Goal: Task Accomplishment & Management: Manage account settings

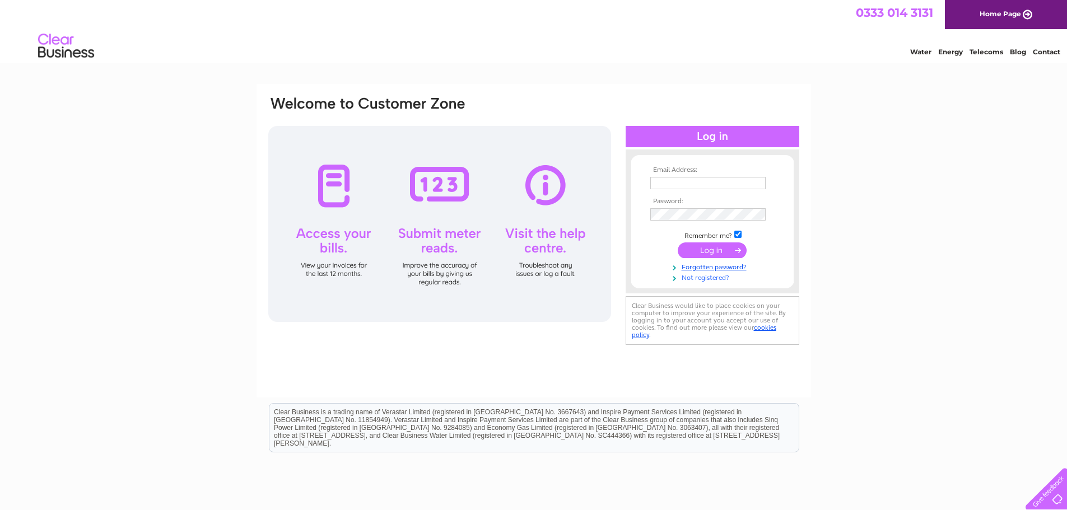
click at [710, 278] on link "Not registered?" at bounding box center [713, 277] width 127 height 11
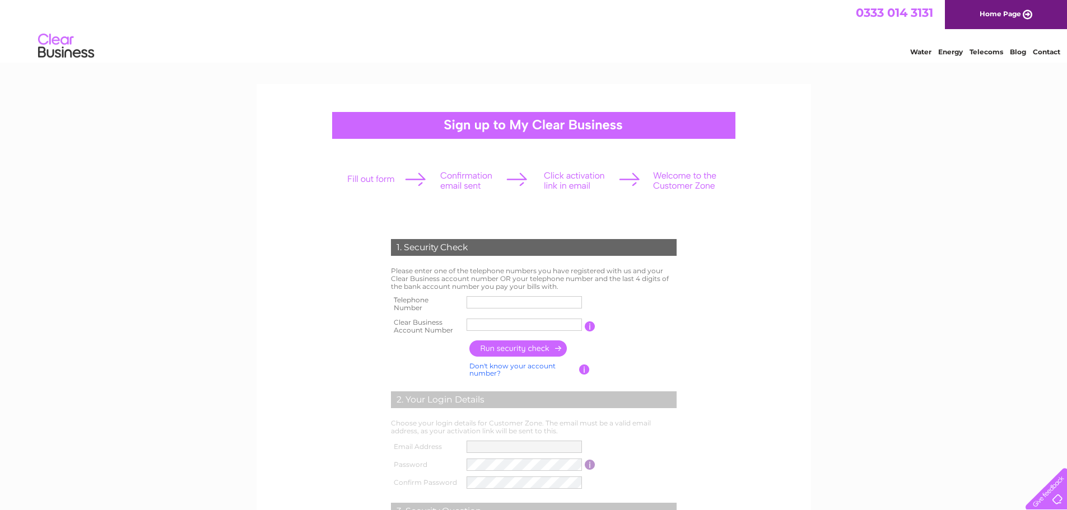
click at [487, 304] on input "text" at bounding box center [523, 302] width 115 height 12
click at [508, 301] on input "01924" at bounding box center [523, 302] width 115 height 12
type input "01924892334"
click at [493, 322] on input "text" at bounding box center [524, 324] width 116 height 13
click at [593, 326] on input "button" at bounding box center [591, 326] width 11 height 10
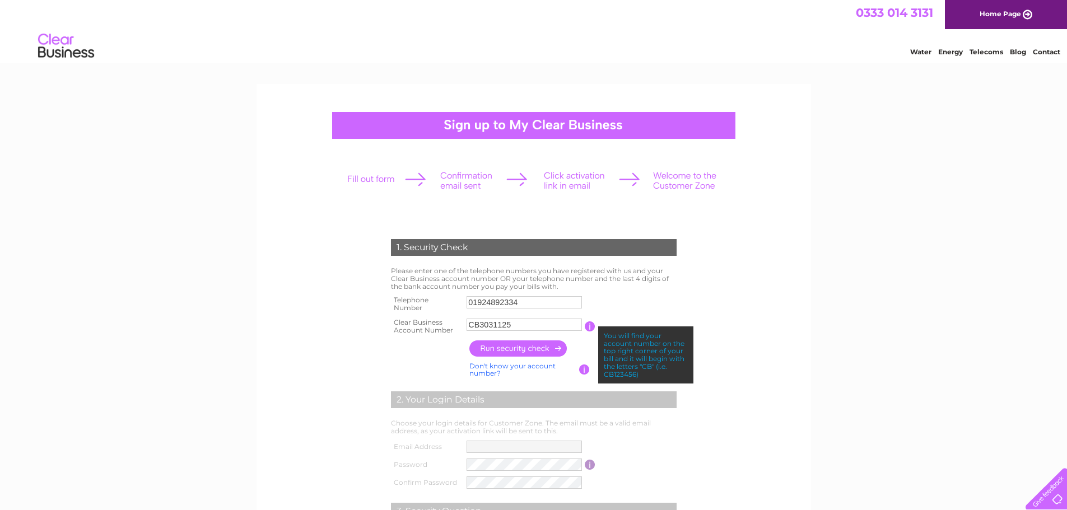
click at [579, 345] on td at bounding box center [572, 349] width 213 height 22
click at [590, 325] on input "button" at bounding box center [589, 326] width 11 height 10
click at [533, 348] on input "button" at bounding box center [518, 348] width 99 height 16
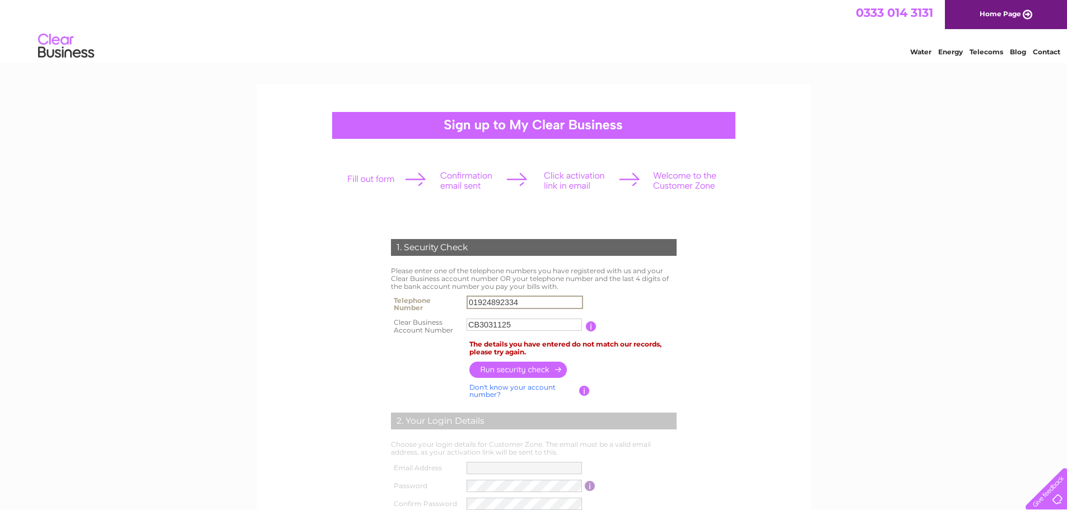
click at [493, 302] on input "01924892334" at bounding box center [524, 302] width 116 height 13
click at [540, 307] on input "01924892334" at bounding box center [524, 302] width 116 height 13
click at [528, 372] on input "button" at bounding box center [518, 369] width 99 height 16
click at [525, 325] on input "CB3031125" at bounding box center [524, 324] width 116 height 13
type input "C"
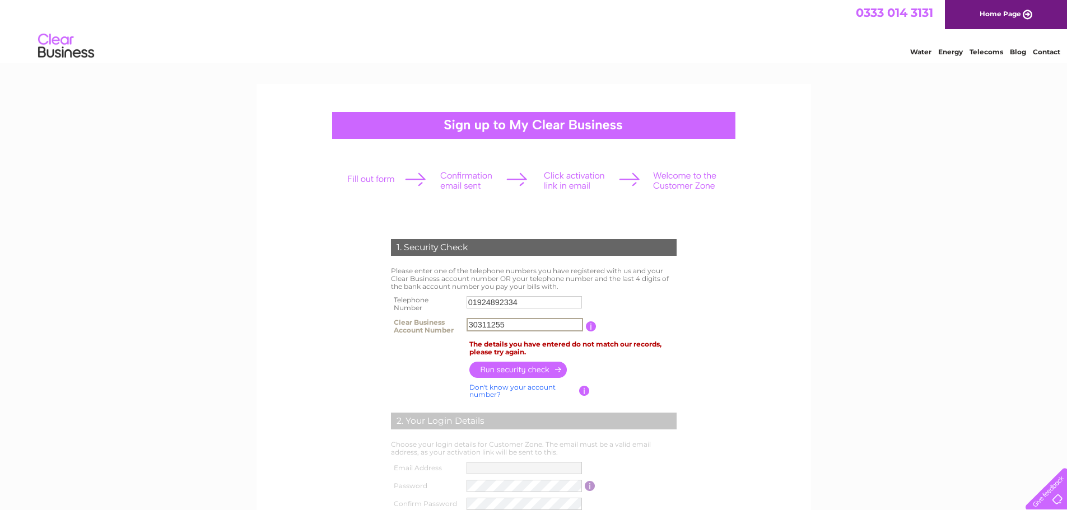
type input "30311255"
click at [497, 370] on input "button" at bounding box center [518, 369] width 99 height 16
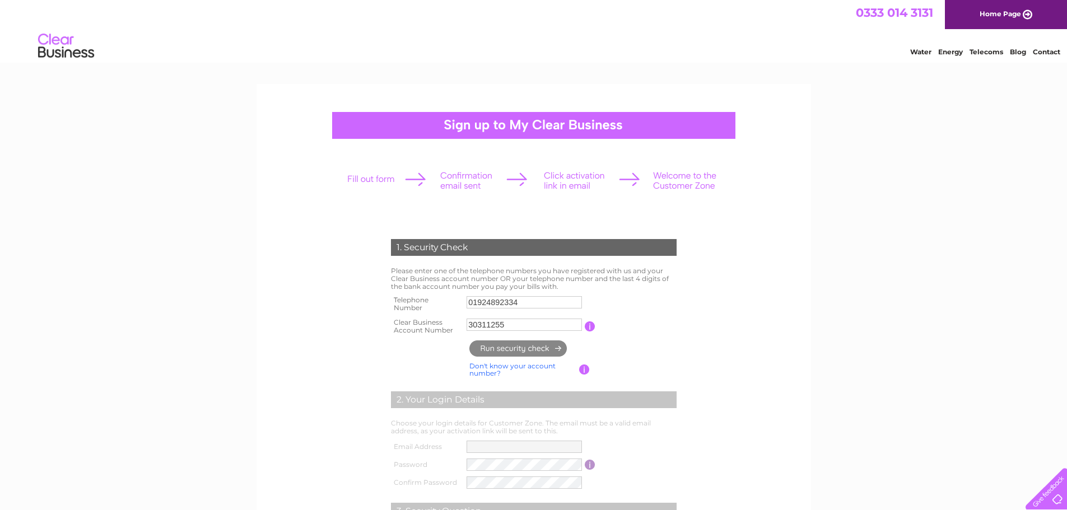
type input "**********"
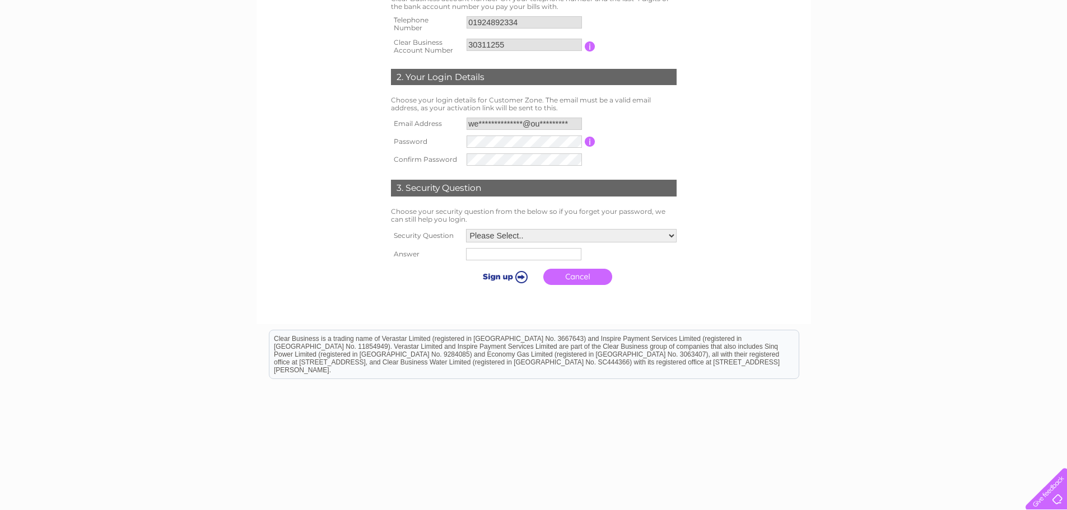
scroll to position [224, 0]
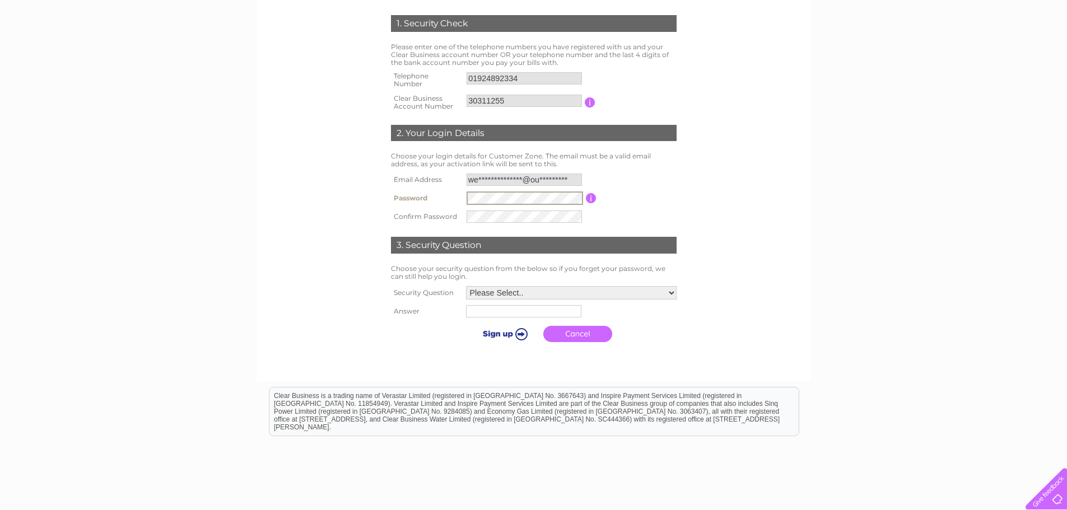
click at [592, 196] on input "button" at bounding box center [591, 198] width 11 height 10
click at [525, 291] on select "Please Select.. In what town or city was your first job? In what town or city d…" at bounding box center [571, 292] width 211 height 13
select select "4"
click at [465, 286] on select "Please Select.. In what town or city was your first job? In what town or city d…" at bounding box center [571, 292] width 212 height 15
click at [517, 314] on input "text" at bounding box center [522, 311] width 115 height 12
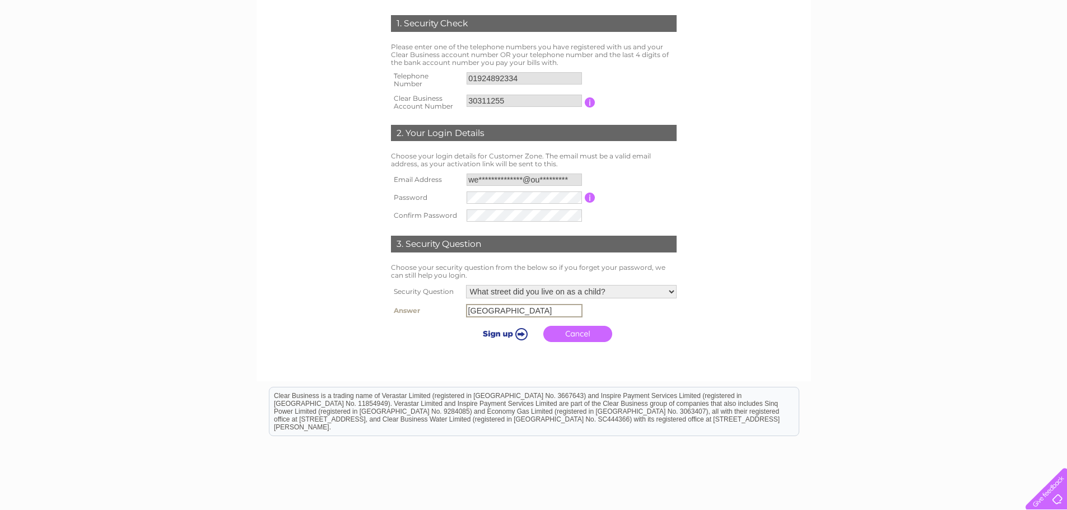
type input "Grange Drive"
click at [505, 335] on input "submit" at bounding box center [503, 333] width 69 height 16
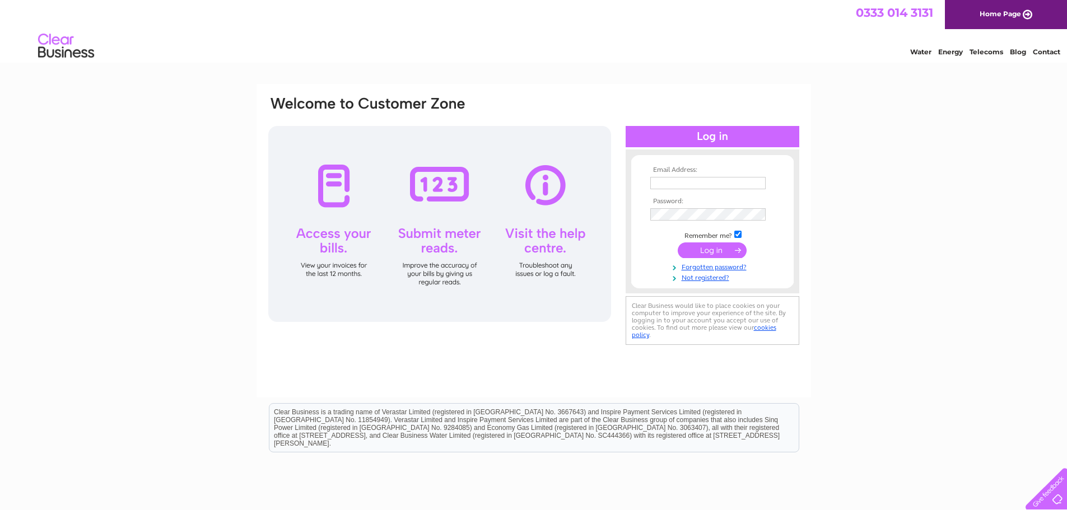
click at [701, 183] on input "text" at bounding box center [707, 183] width 115 height 12
type input "weststreetgarage@outlook.com"
click at [704, 258] on input "submit" at bounding box center [711, 250] width 69 height 16
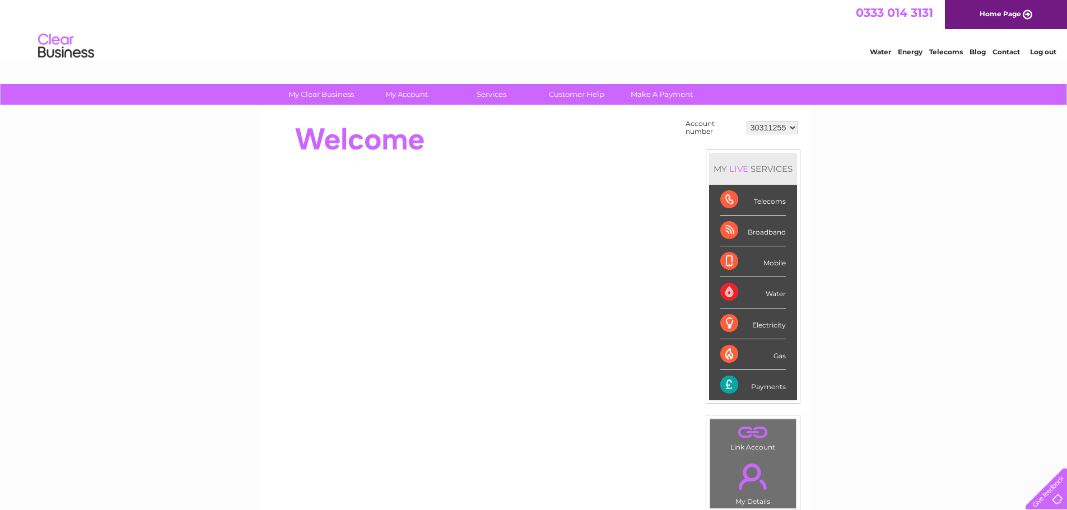
click at [761, 232] on div "Broadband" at bounding box center [753, 231] width 66 height 31
click at [727, 232] on div "Broadband" at bounding box center [753, 231] width 66 height 31
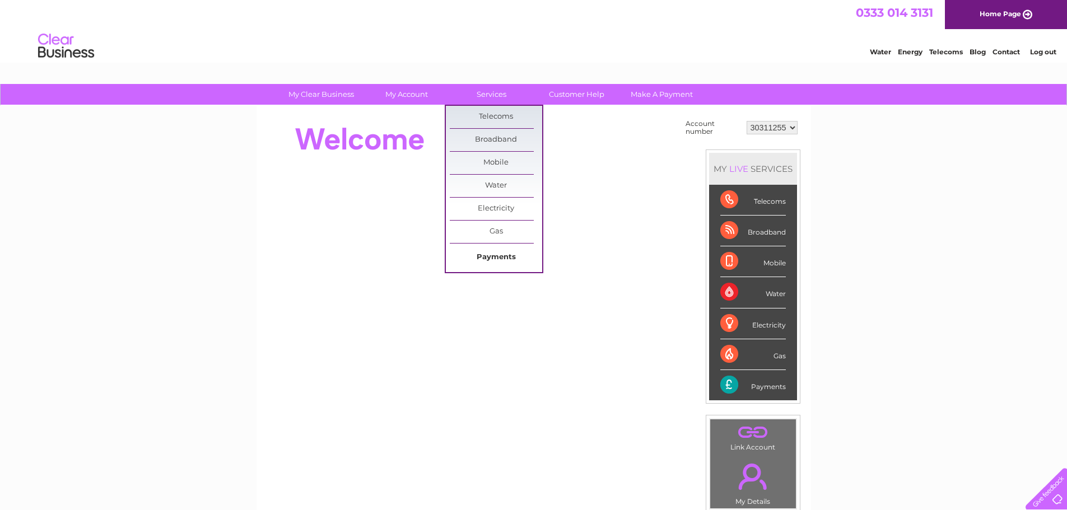
click at [485, 254] on link "Payments" at bounding box center [496, 257] width 92 height 22
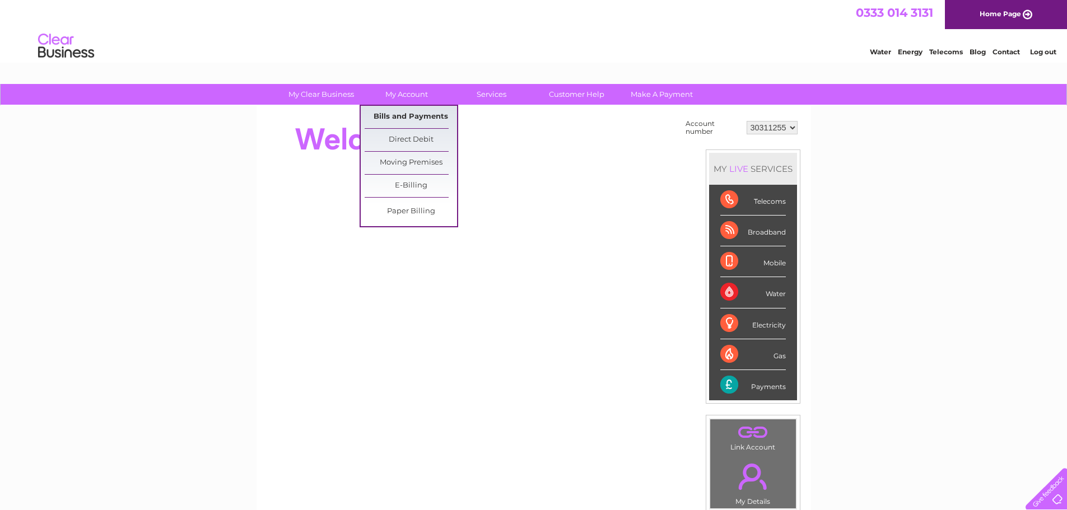
click at [402, 111] on link "Bills and Payments" at bounding box center [410, 117] width 92 height 22
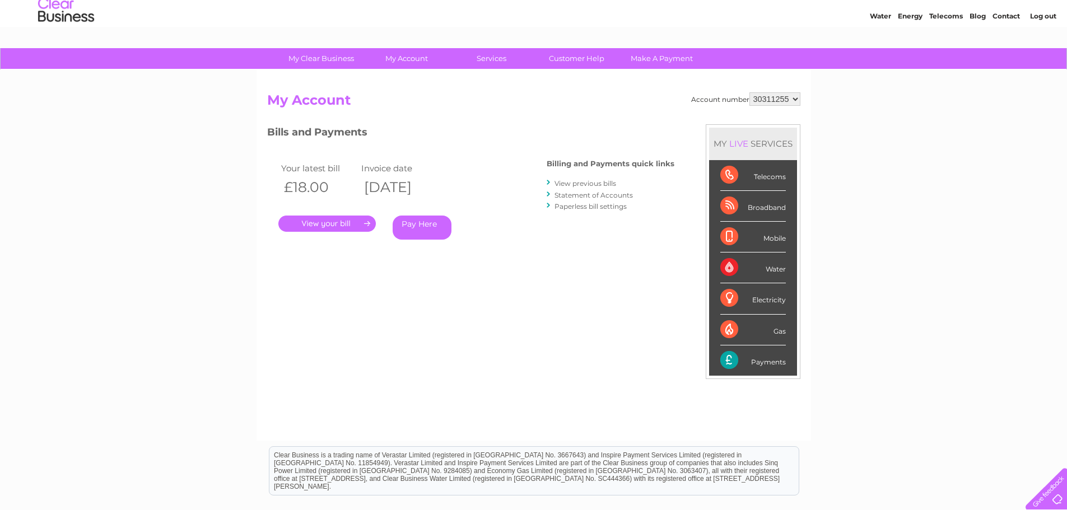
scroll to position [56, 0]
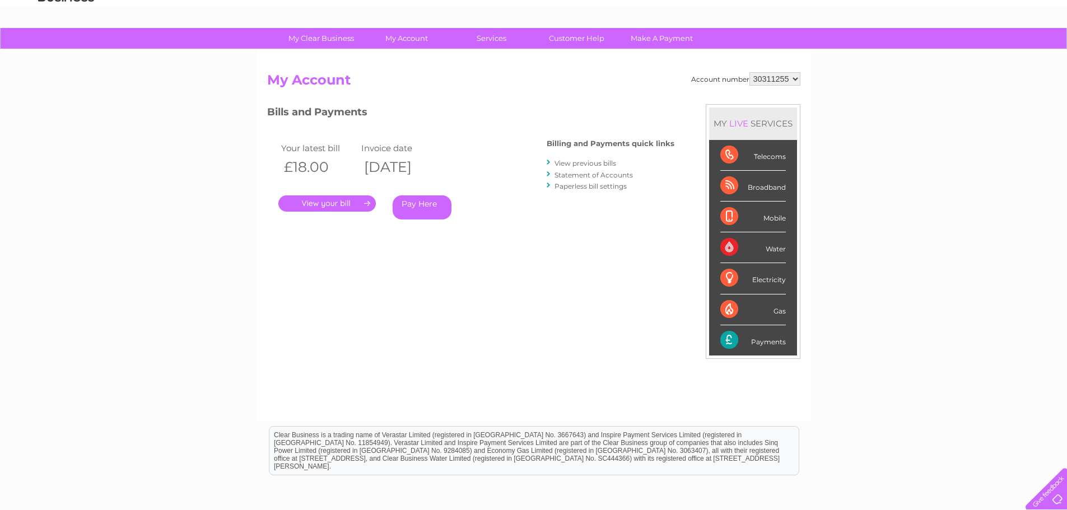
click at [573, 177] on link "Statement of Accounts" at bounding box center [593, 175] width 78 height 8
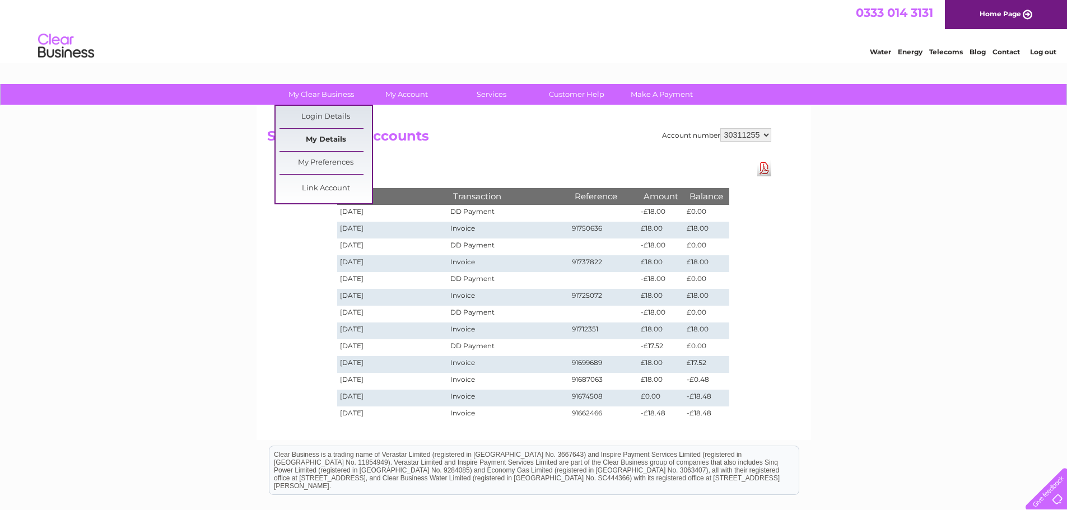
click at [316, 139] on link "My Details" at bounding box center [325, 140] width 92 height 22
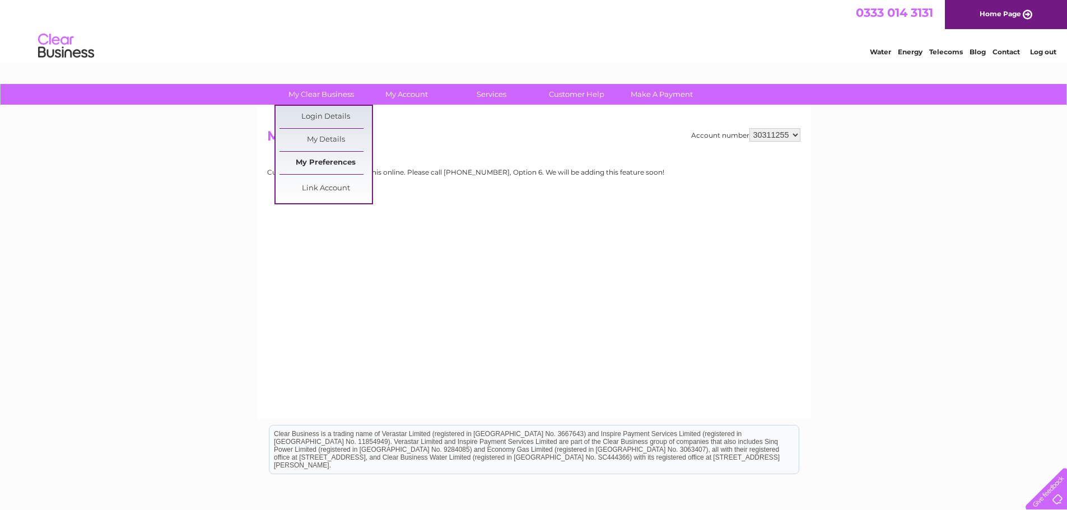
click at [313, 161] on link "My Preferences" at bounding box center [325, 163] width 92 height 22
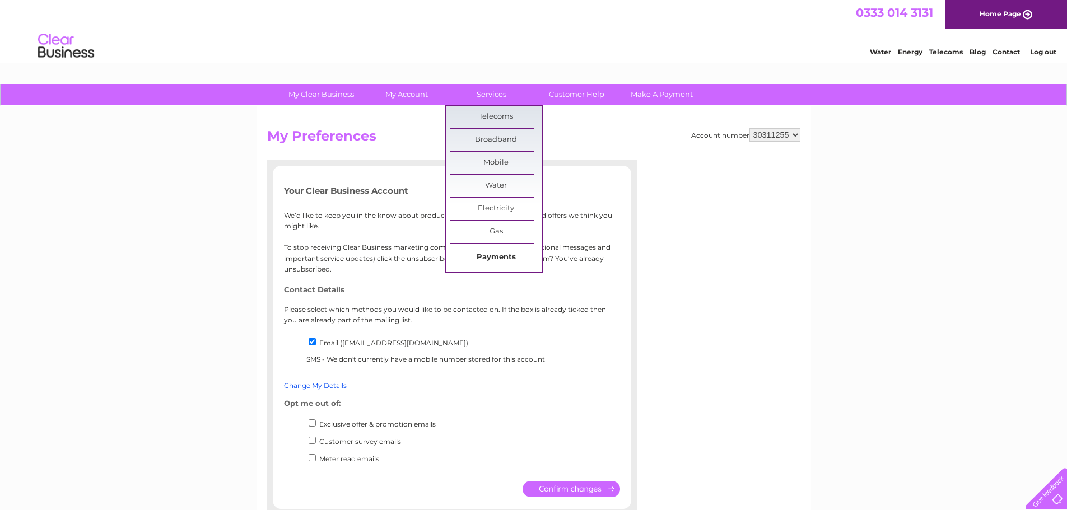
click at [479, 253] on link "Payments" at bounding box center [496, 257] width 92 height 22
click at [498, 87] on link "Services" at bounding box center [491, 94] width 92 height 21
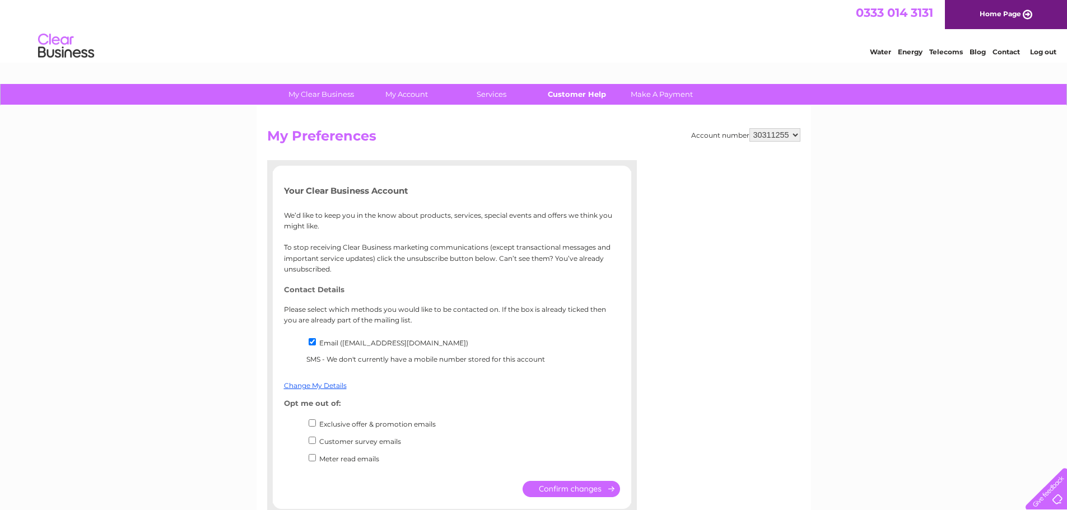
click at [574, 96] on link "Customer Help" at bounding box center [576, 94] width 92 height 21
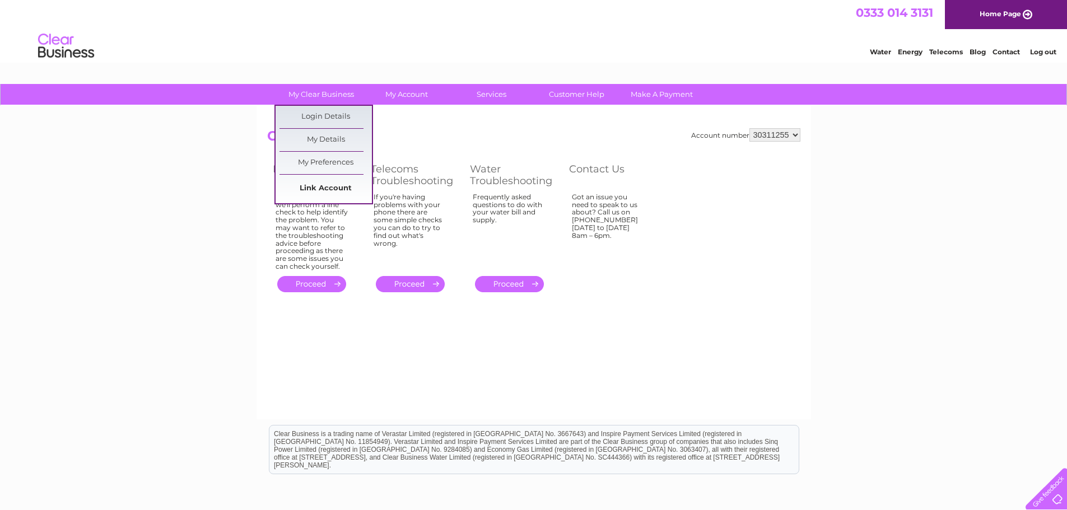
click at [319, 183] on link "Link Account" at bounding box center [325, 188] width 92 height 22
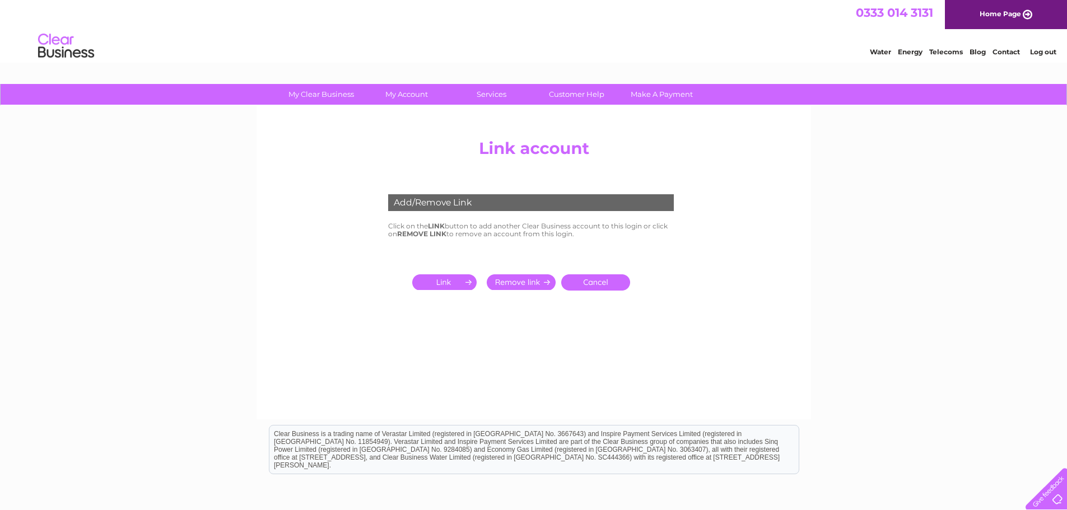
click at [443, 286] on input "submit" at bounding box center [446, 282] width 69 height 16
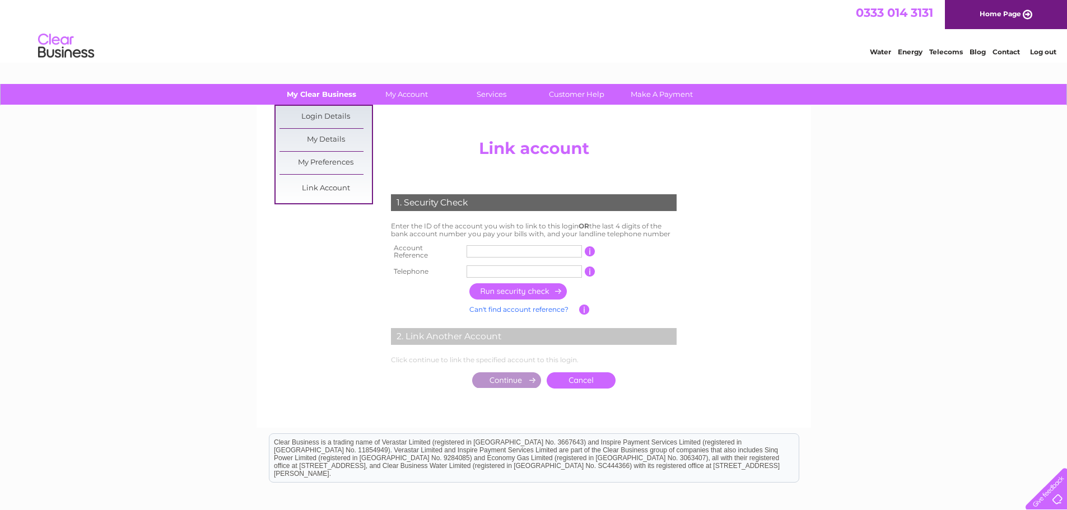
click at [317, 84] on link "My Clear Business" at bounding box center [321, 94] width 92 height 21
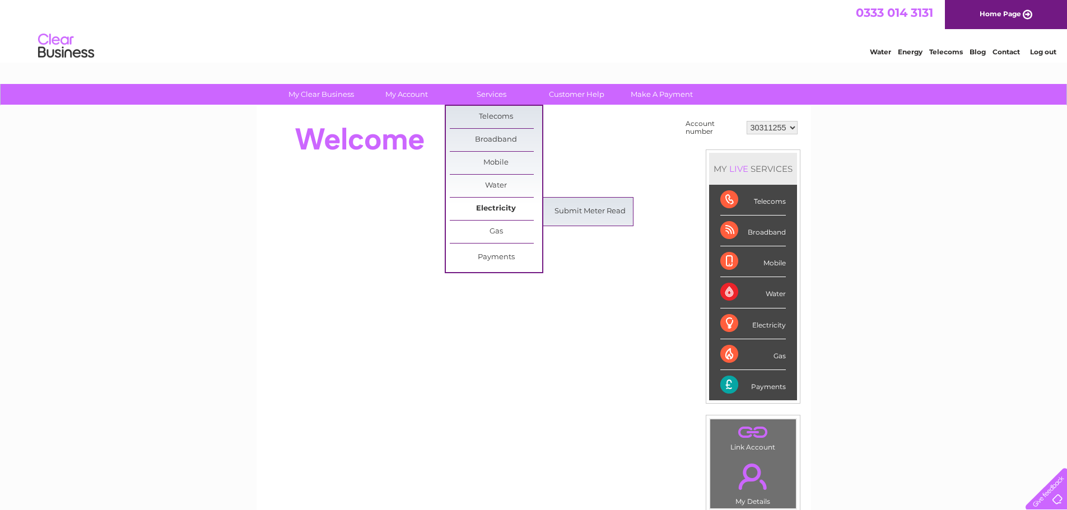
click at [493, 206] on link "Electricity" at bounding box center [496, 209] width 92 height 22
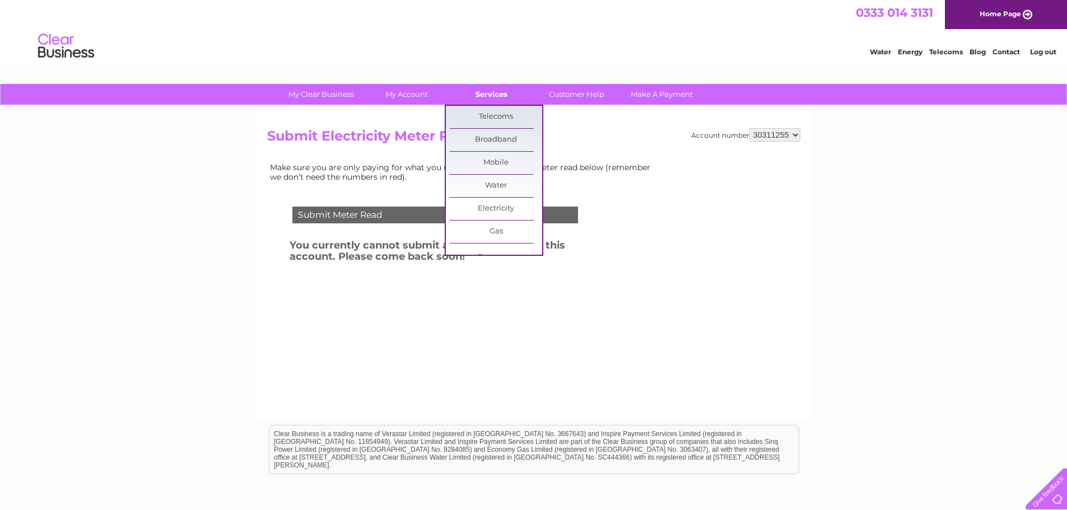
click at [488, 94] on link "Services" at bounding box center [491, 94] width 92 height 21
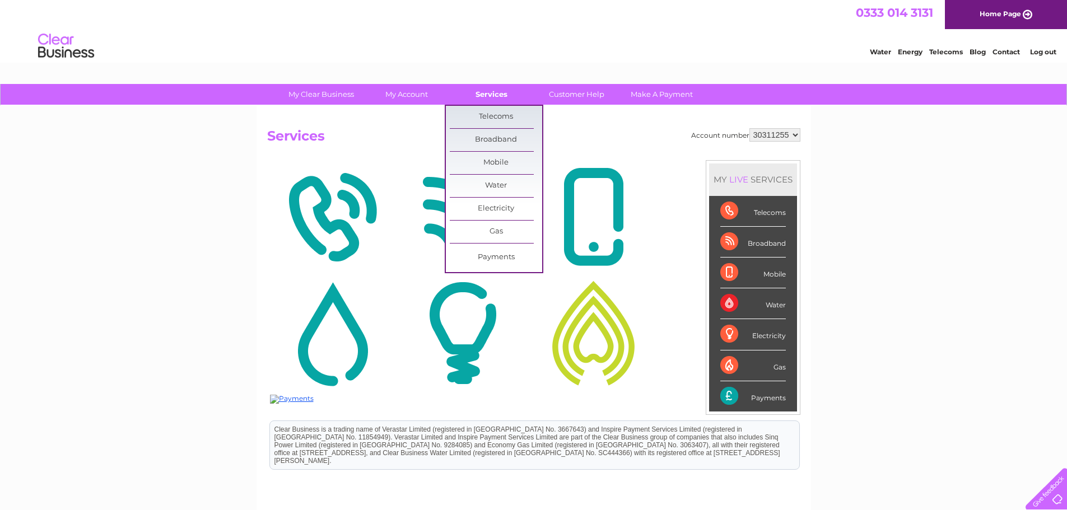
click at [488, 95] on link "Services" at bounding box center [491, 94] width 92 height 21
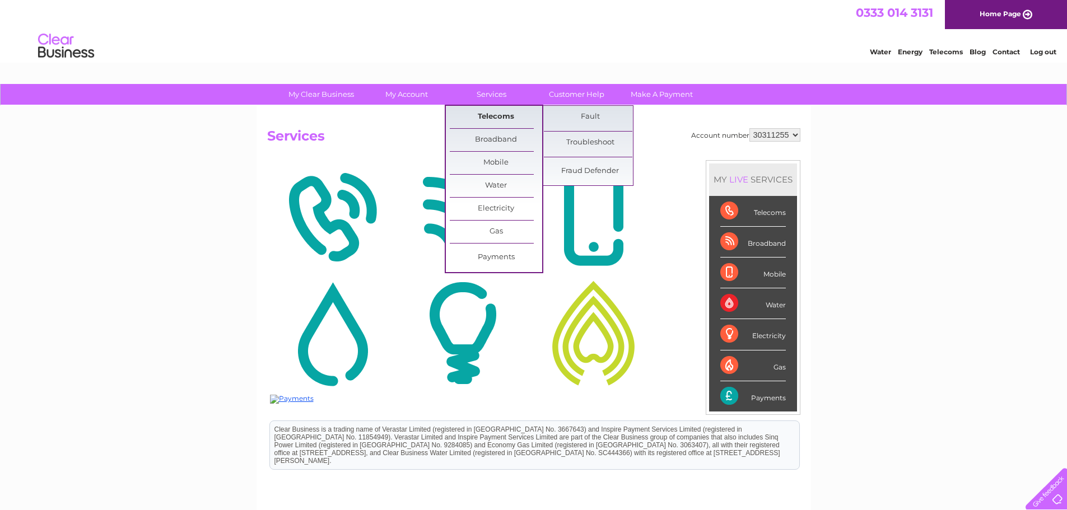
click at [483, 108] on link "Telecoms" at bounding box center [496, 117] width 92 height 22
click at [483, 115] on link "Telecoms" at bounding box center [496, 117] width 92 height 22
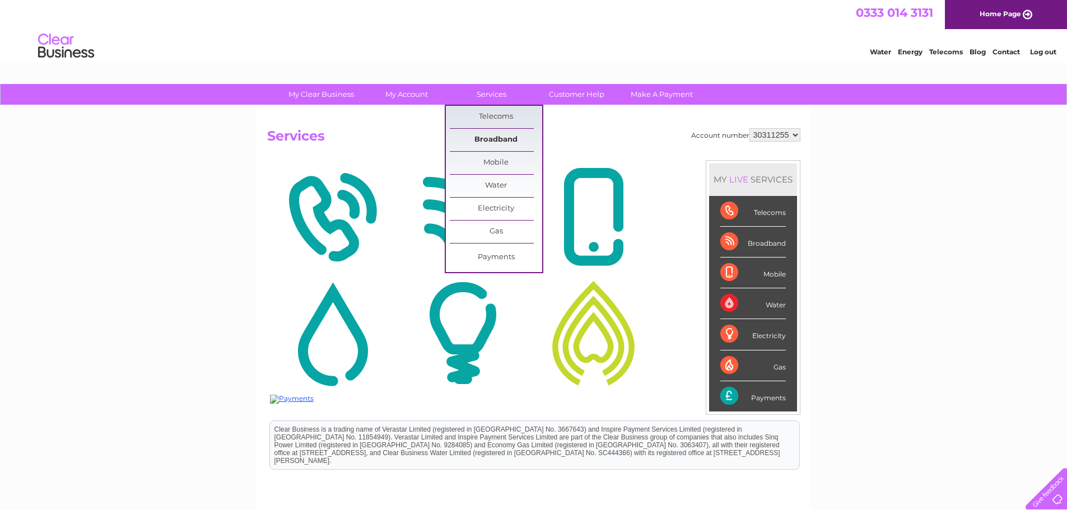
click at [487, 137] on link "Broadband" at bounding box center [496, 140] width 92 height 22
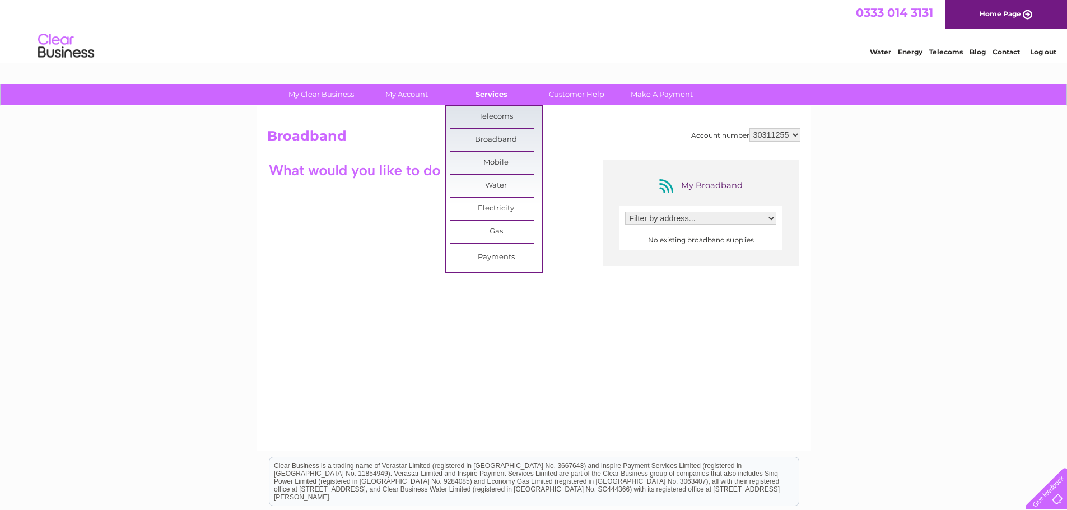
click at [486, 96] on link "Services" at bounding box center [491, 94] width 92 height 21
click at [491, 255] on link "Payments" at bounding box center [496, 257] width 92 height 22
